Goal: Information Seeking & Learning: Learn about a topic

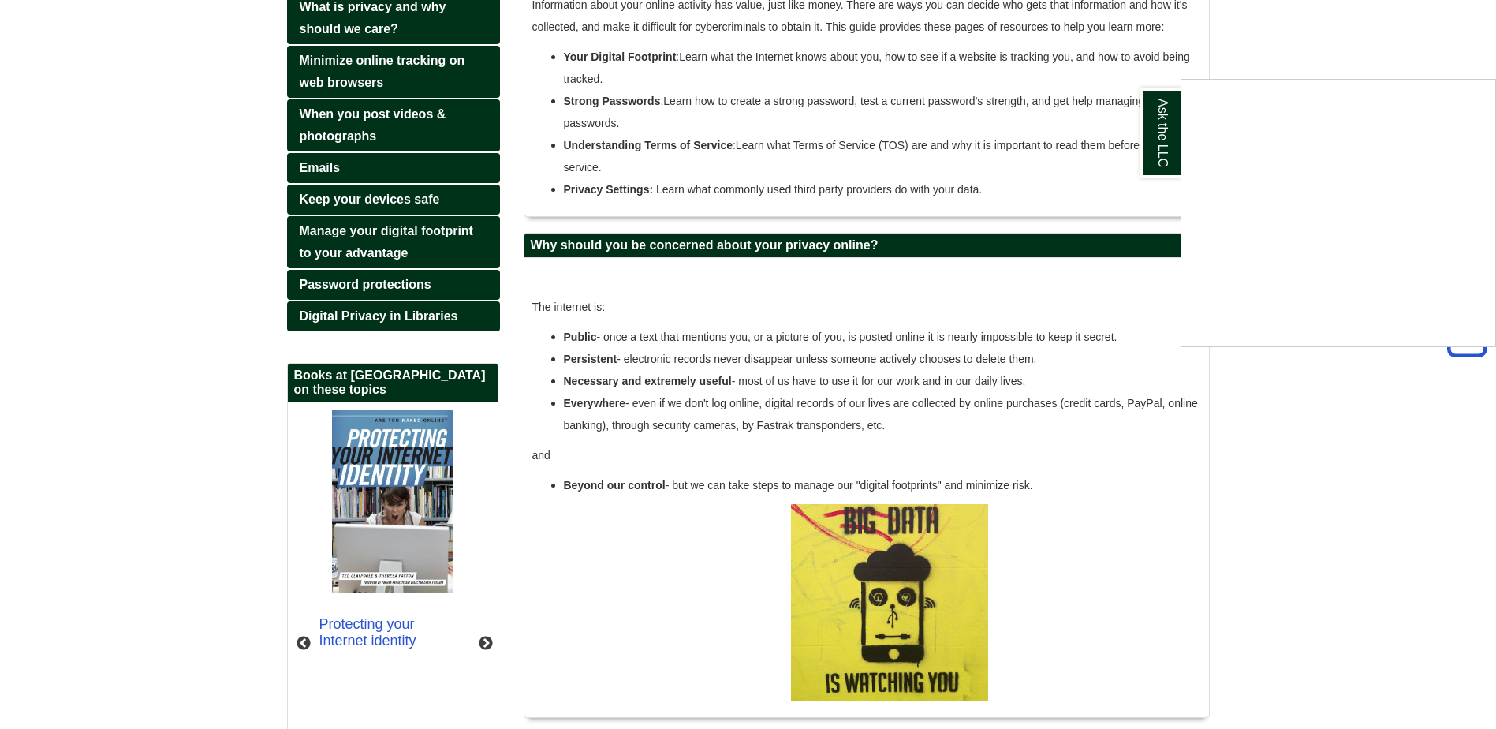
scroll to position [404, 0]
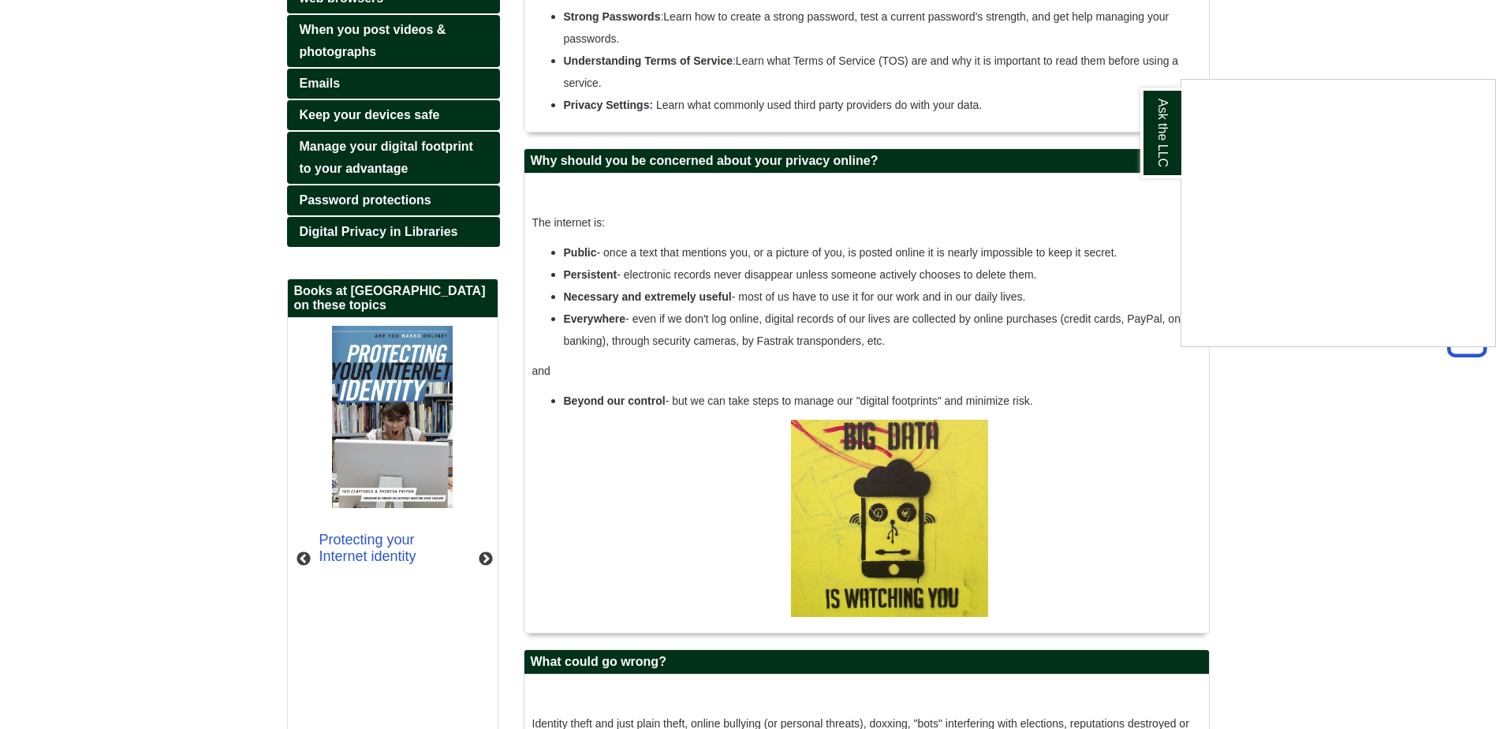
click at [482, 541] on div "Ask the LLC" at bounding box center [748, 364] width 1496 height 729
click at [482, 551] on button "Next" at bounding box center [486, 559] width 16 height 16
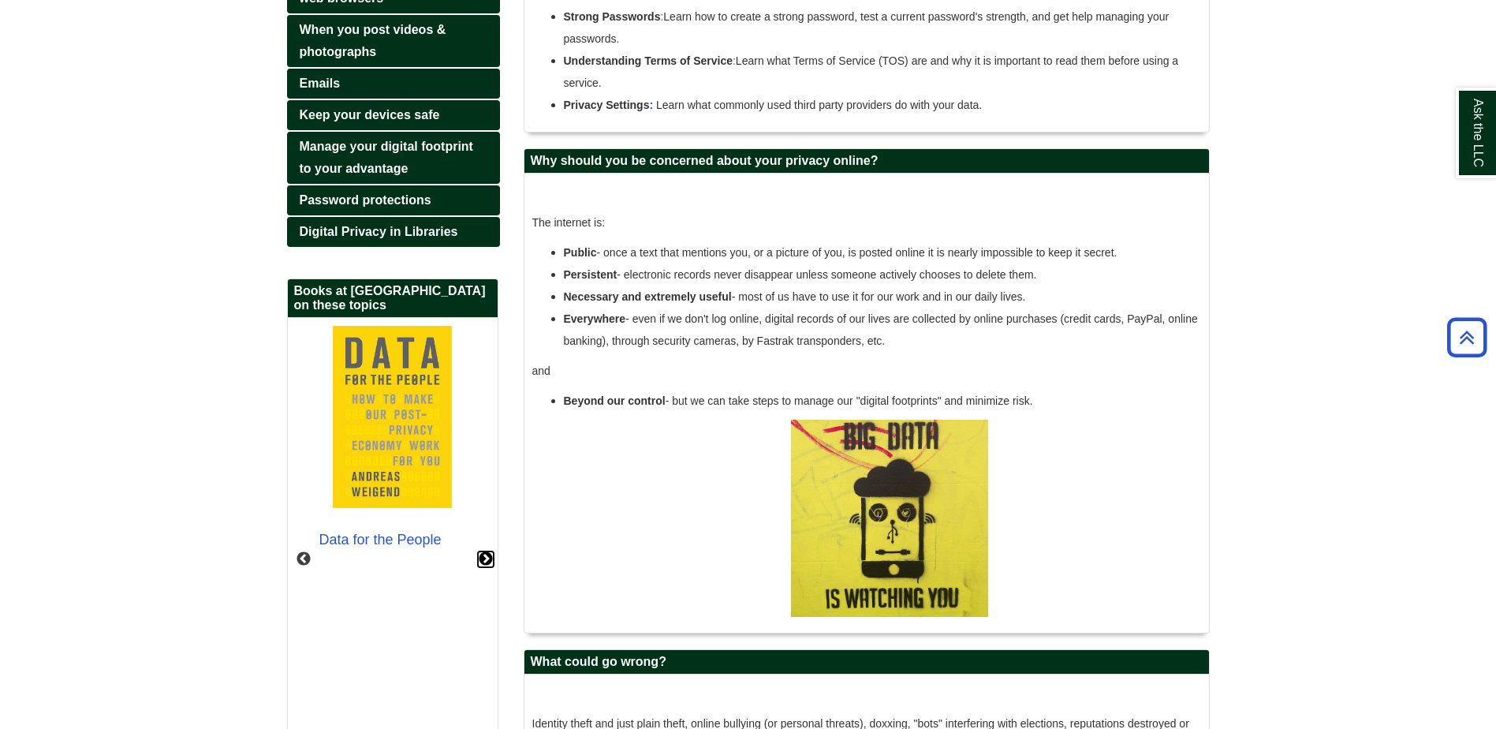
click at [482, 551] on button "Next" at bounding box center [486, 559] width 16 height 16
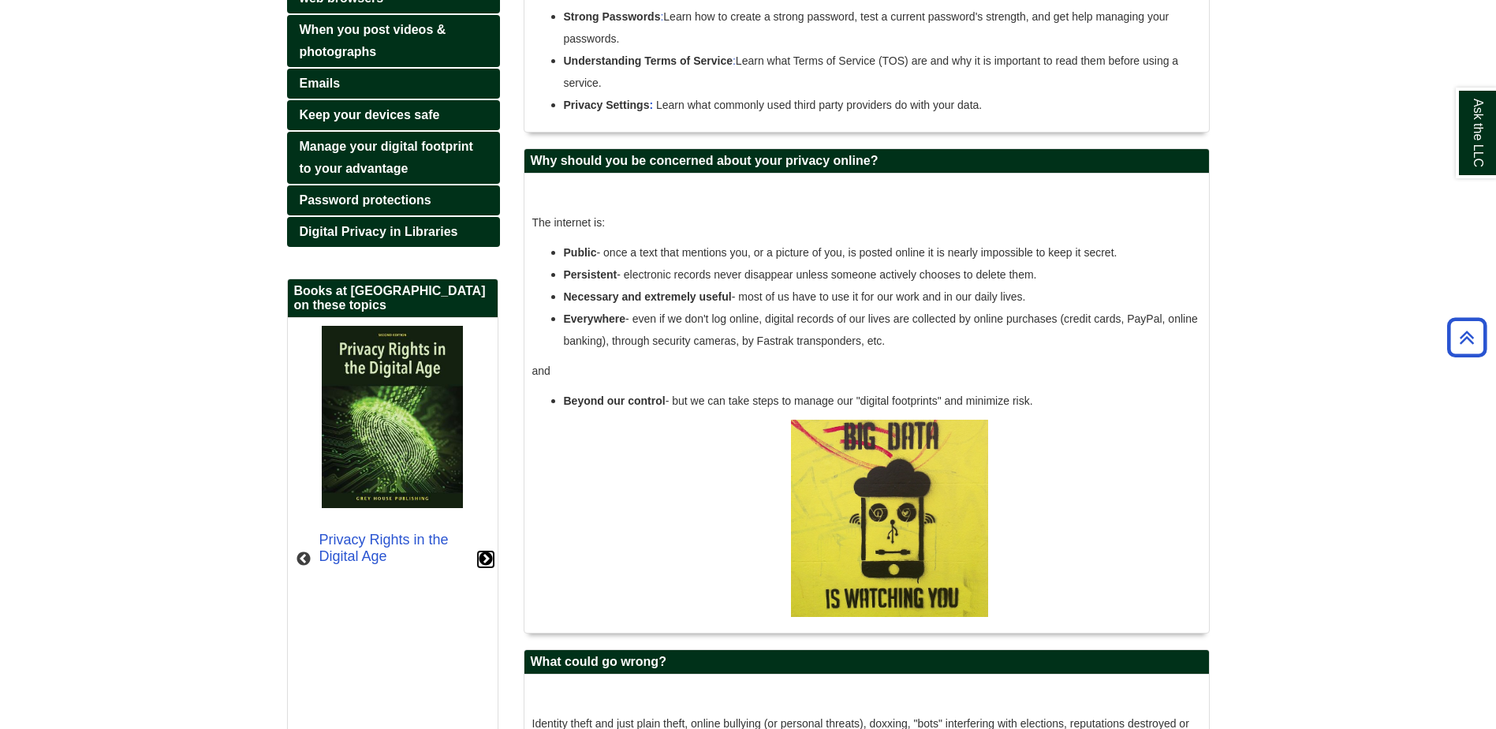
click at [482, 551] on button "Next" at bounding box center [486, 559] width 16 height 16
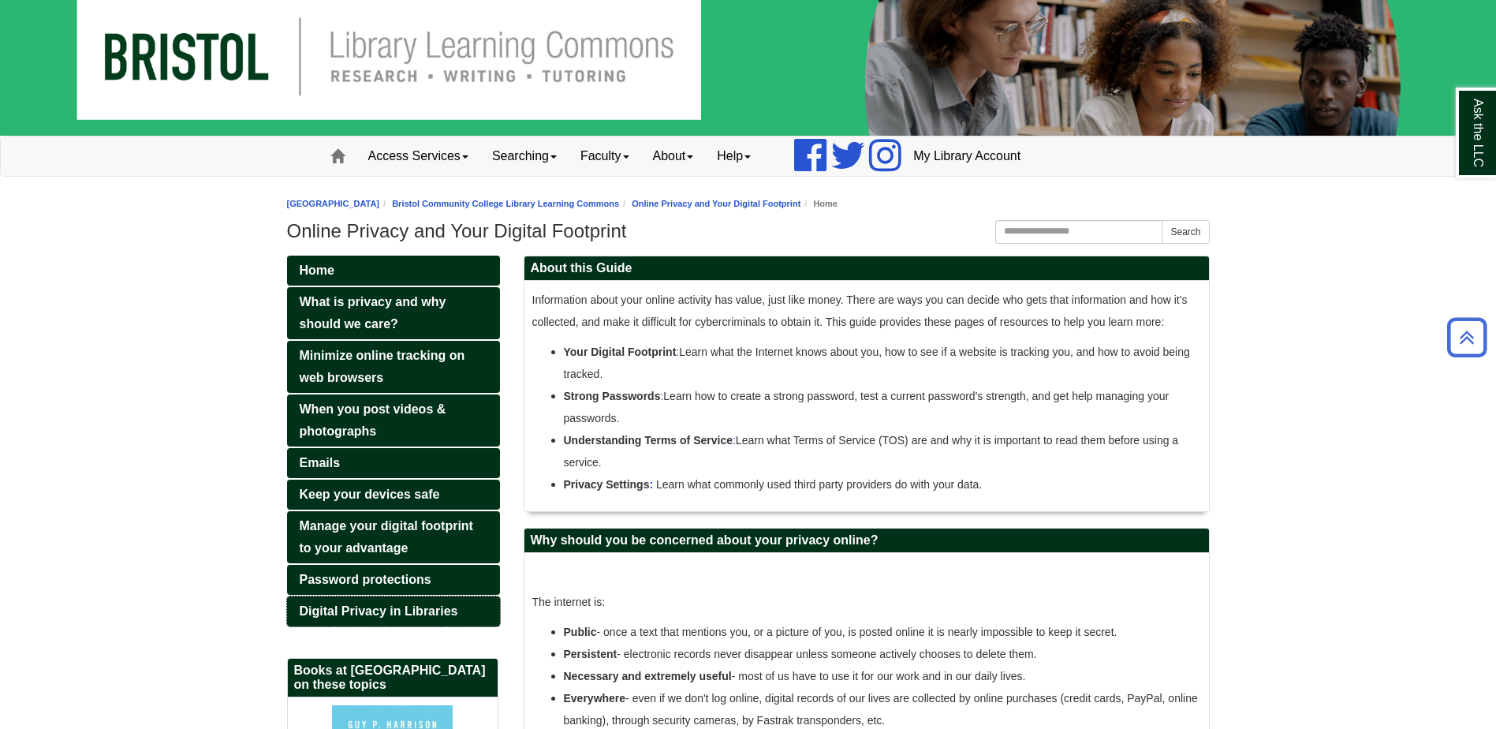
scroll to position [0, 0]
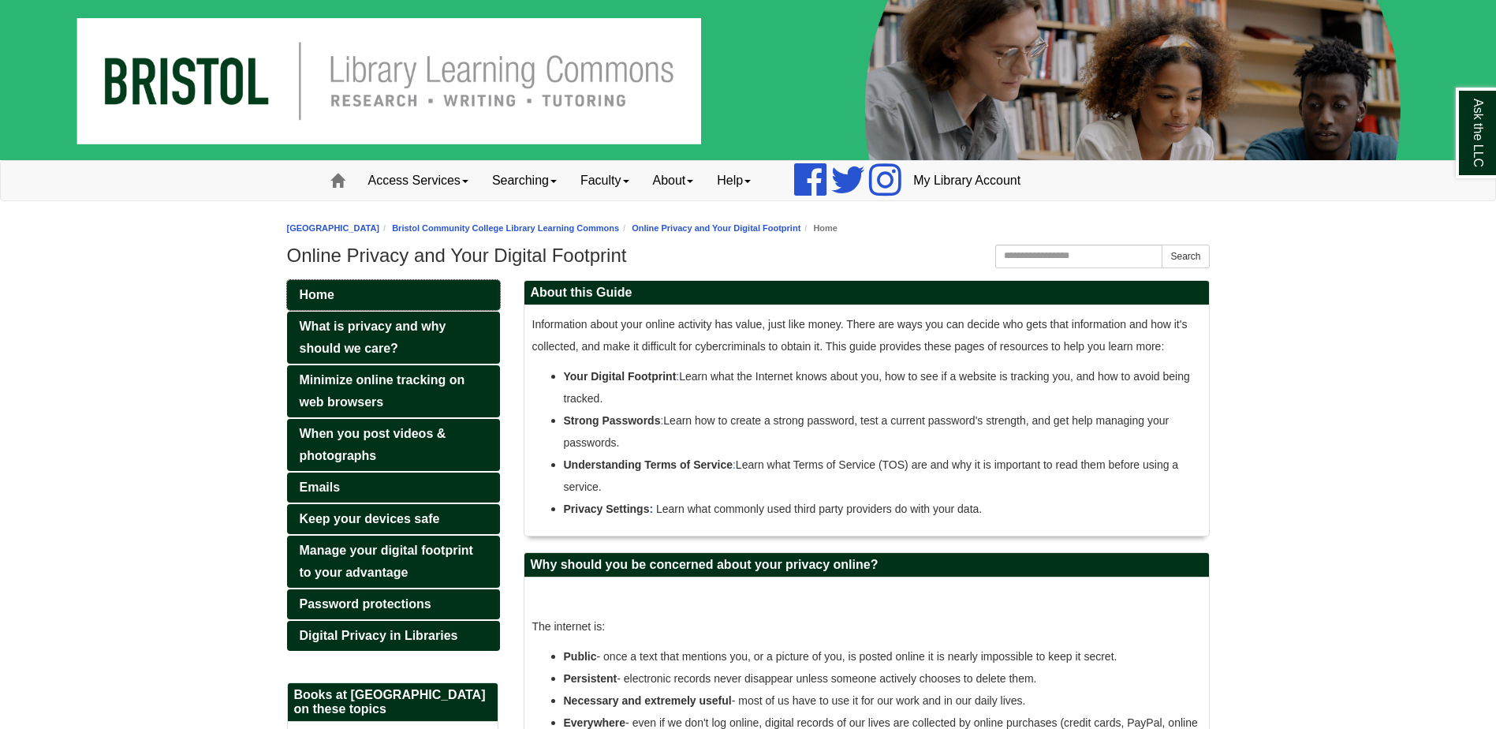
click at [345, 292] on link "Home" at bounding box center [393, 295] width 213 height 30
click at [351, 333] on link "What is privacy and why should we care?" at bounding box center [393, 338] width 213 height 52
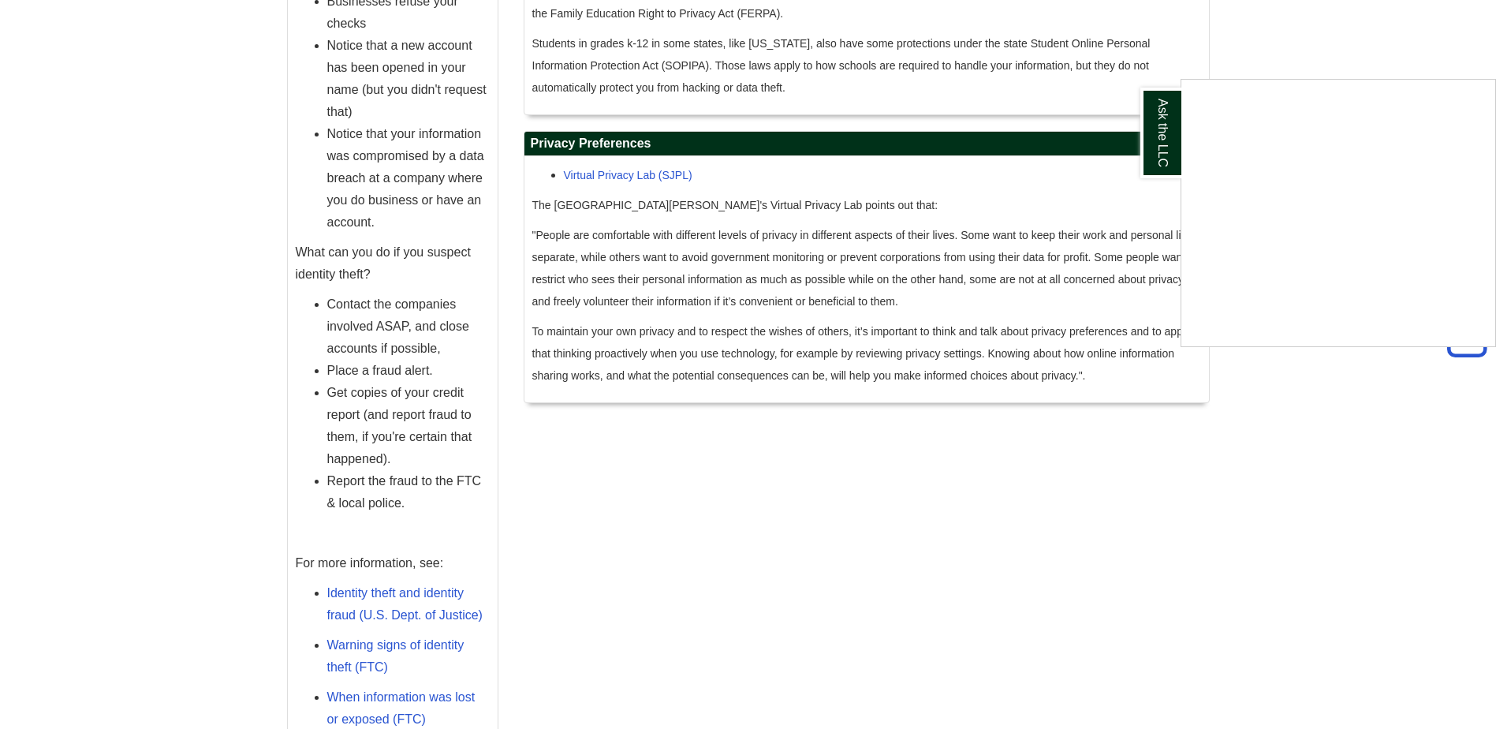
scroll to position [1814, 0]
